Goal: Information Seeking & Learning: Compare options

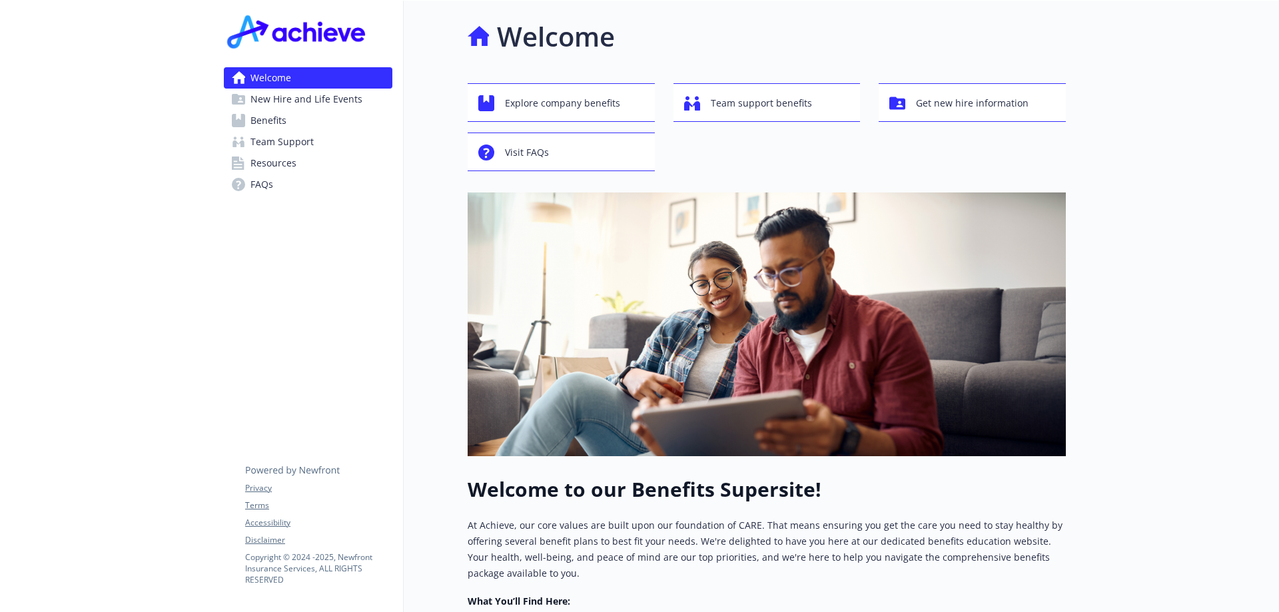
click at [260, 116] on span "Benefits" at bounding box center [268, 120] width 36 height 21
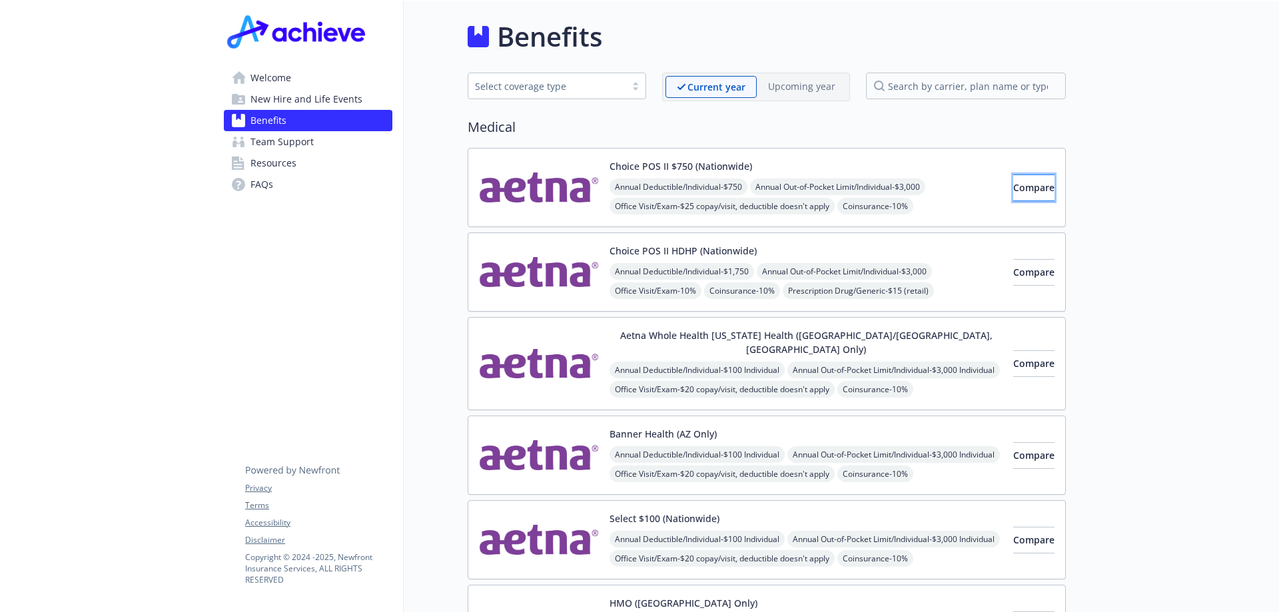
click at [1019, 193] on span "Compare" at bounding box center [1033, 187] width 41 height 13
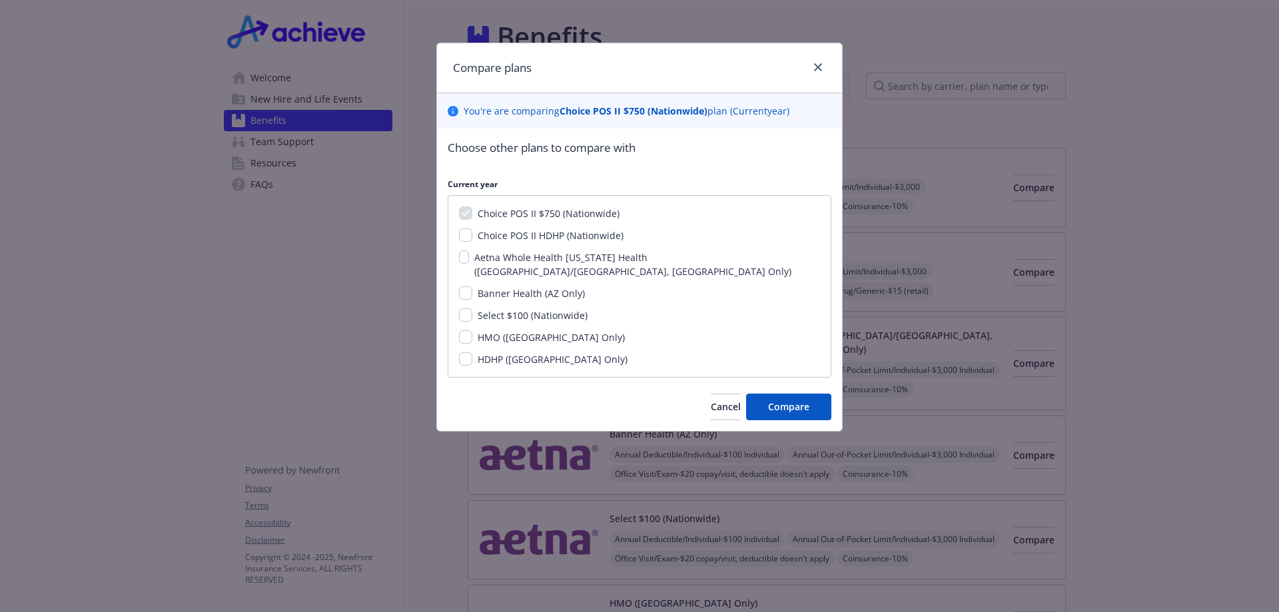
click at [526, 239] on span "Choice POS II HDHP (Nationwide)" at bounding box center [551, 235] width 146 height 13
click at [472, 239] on input "Choice POS II HDHP (Nationwide)" at bounding box center [465, 234] width 13 height 13
checkbox input "true"
click at [517, 223] on div "Choice POS II $750 (Nationwide) Choice POS II HDHP (Nationwide) Aetna Whole Hea…" at bounding box center [640, 286] width 384 height 183
click at [517, 210] on span "Choice POS II $750 (Nationwide)" at bounding box center [549, 213] width 142 height 13
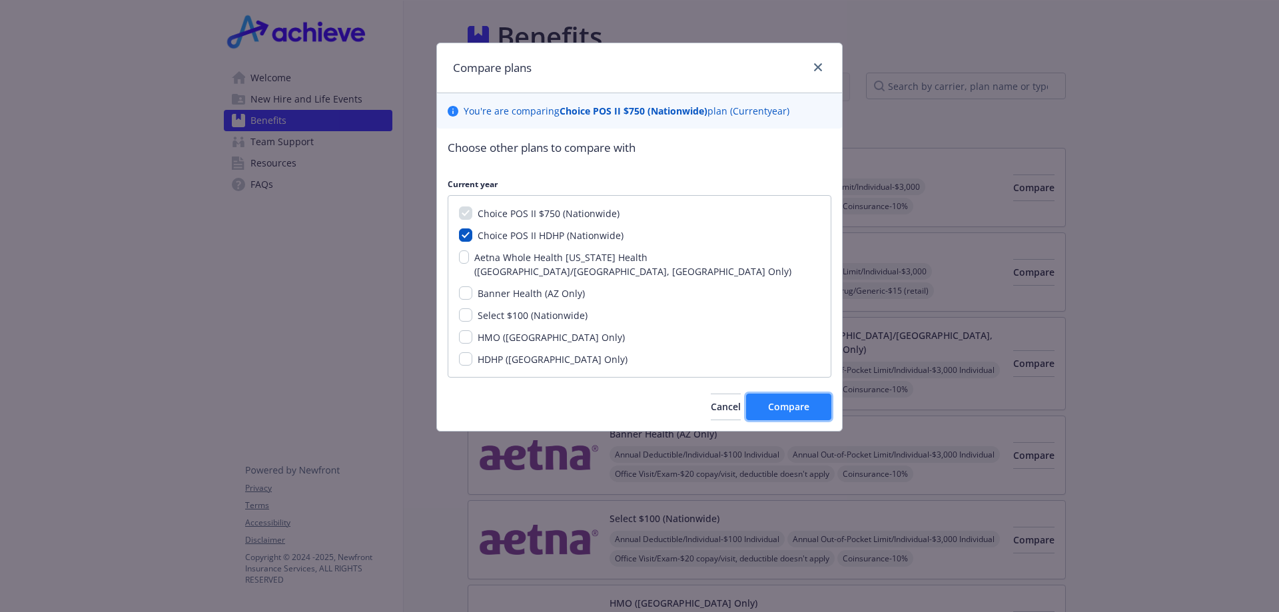
click at [793, 400] on span "Compare" at bounding box center [788, 406] width 41 height 13
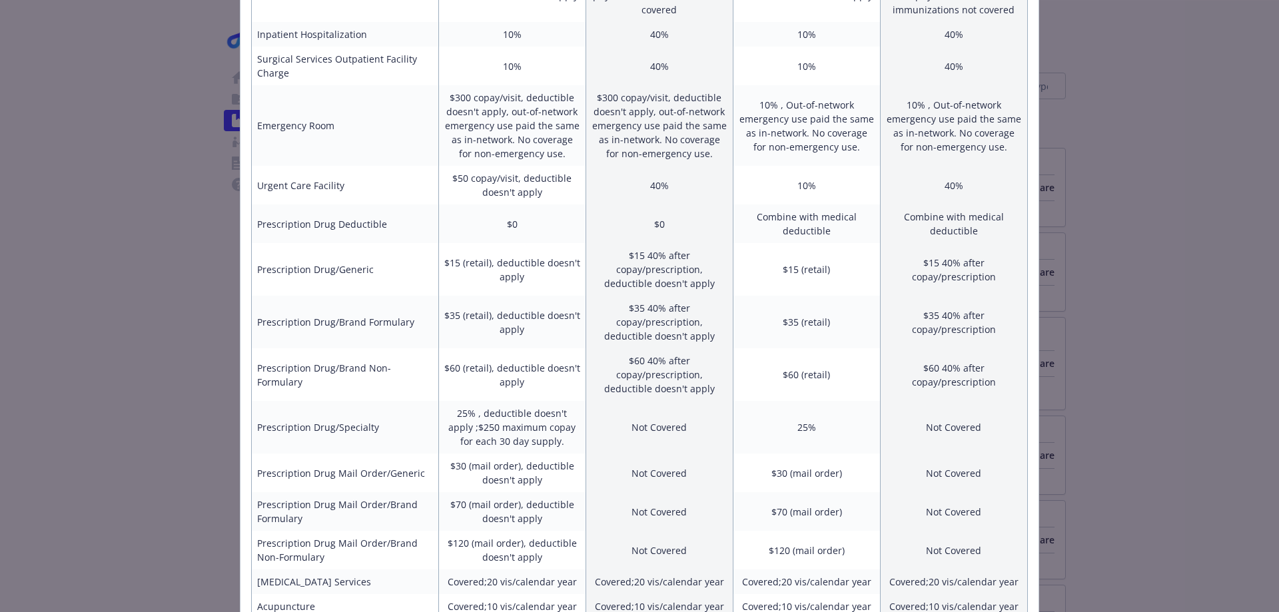
scroll to position [594, 0]
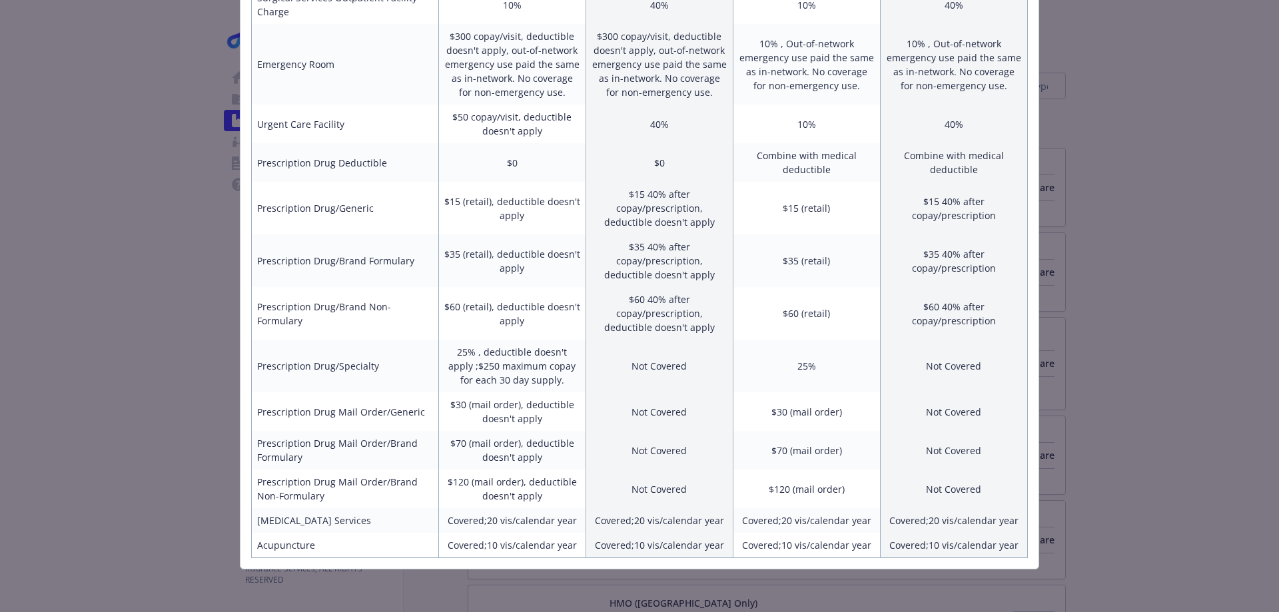
click at [1255, 503] on div "Benefits Info Choice POS II $750 (Nationwide) Current year Choice POS II HDHP (…" at bounding box center [639, 306] width 1279 height 612
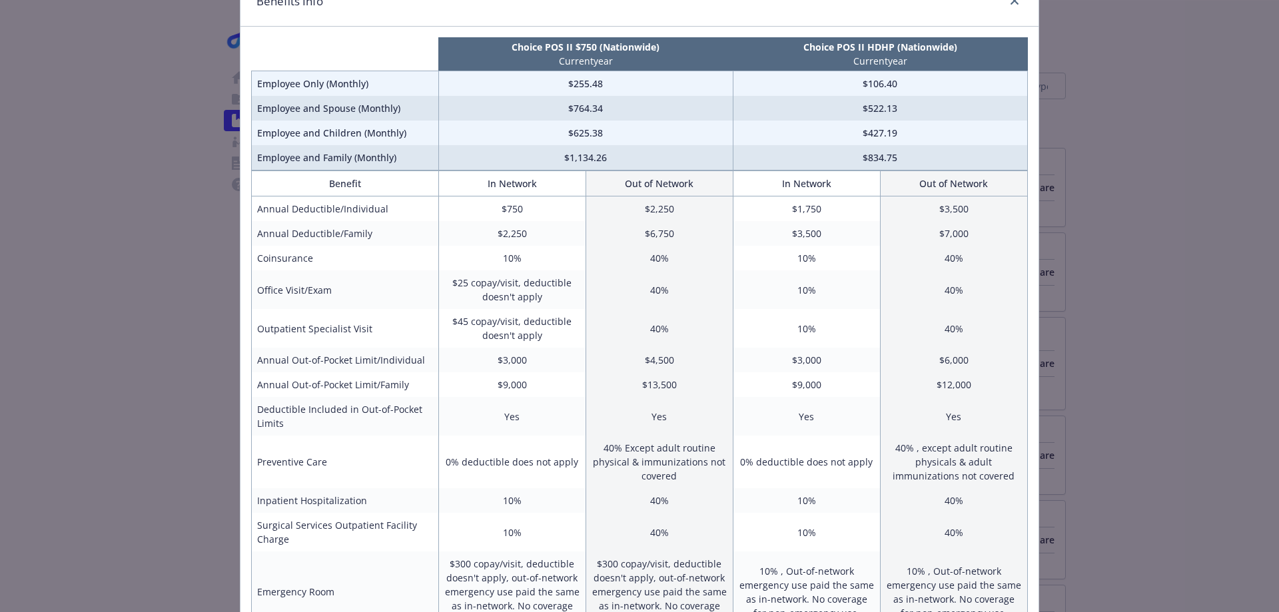
scroll to position [0, 0]
